Goal: Unclear

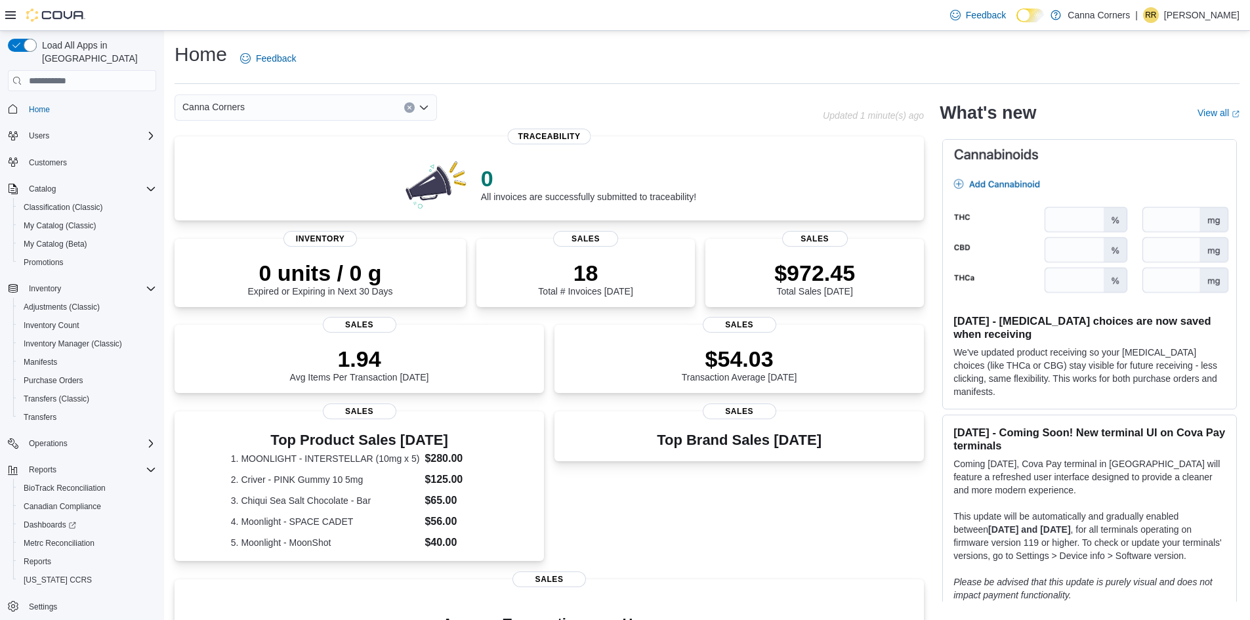
click at [144, 28] on div "Feedback Dark Mode Canna Corners | RR Ronny Reitmeier" at bounding box center [625, 15] width 1250 height 31
click at [331, 10] on div "Feedback Dark Mode Canna Corners | RR Ronny Reitmeier" at bounding box center [625, 15] width 1250 height 31
